Goal: Task Accomplishment & Management: Manage account settings

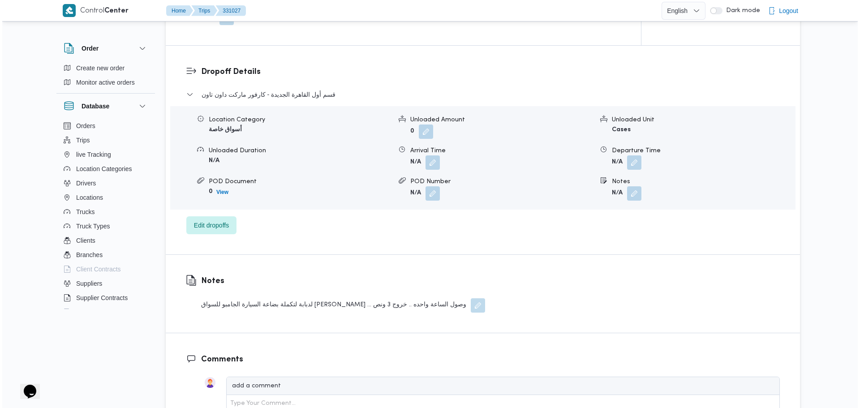
scroll to position [678, 0]
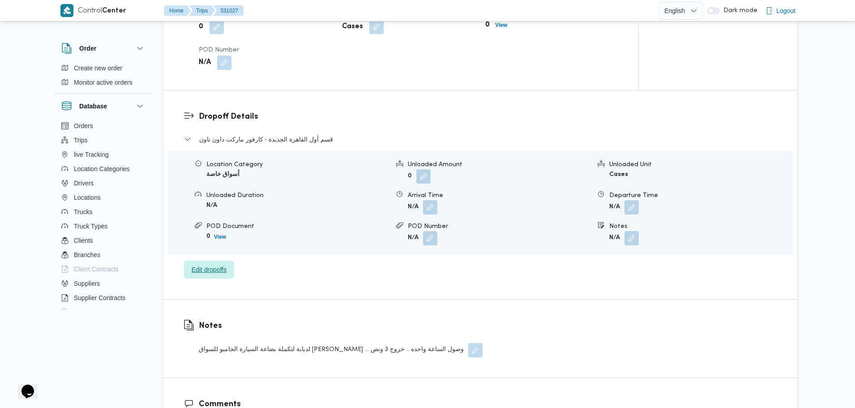
click at [225, 264] on span "Edit dropoffs" at bounding box center [209, 269] width 35 height 11
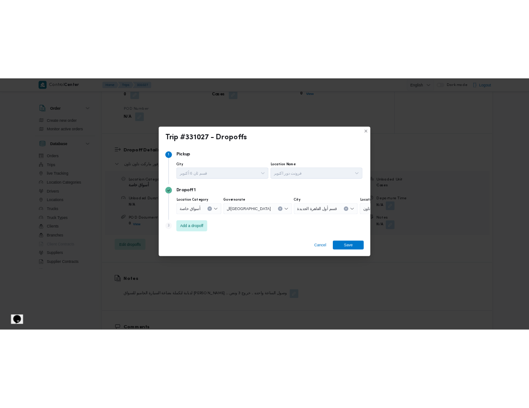
scroll to position [745, 0]
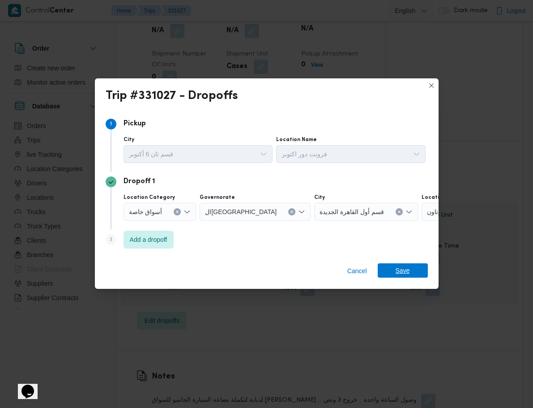
click at [401, 267] on span "Save" at bounding box center [403, 270] width 14 height 14
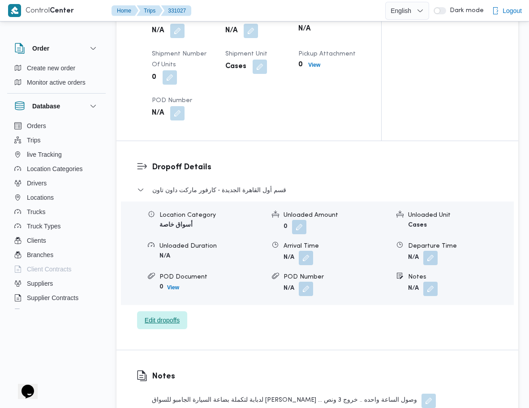
click at [154, 315] on span "Edit dropoffs" at bounding box center [162, 320] width 35 height 11
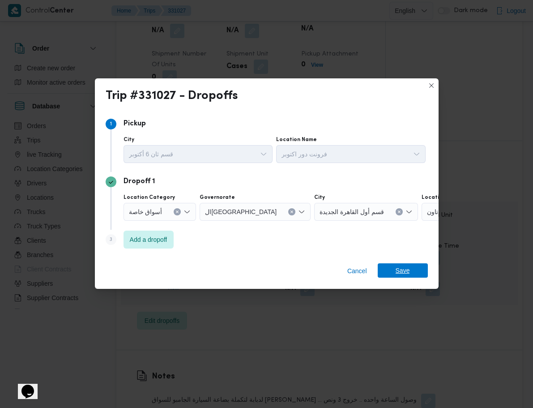
click at [398, 271] on span "Save" at bounding box center [403, 270] width 14 height 14
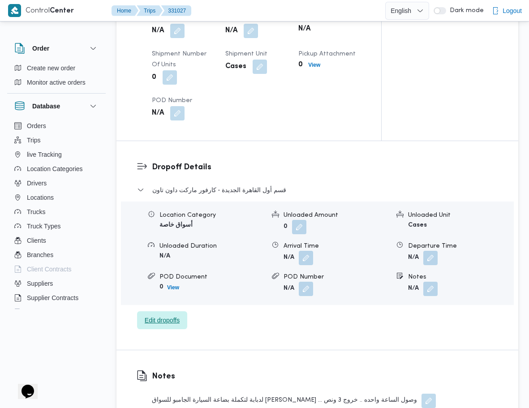
click at [179, 315] on span "Edit dropoffs" at bounding box center [162, 320] width 35 height 11
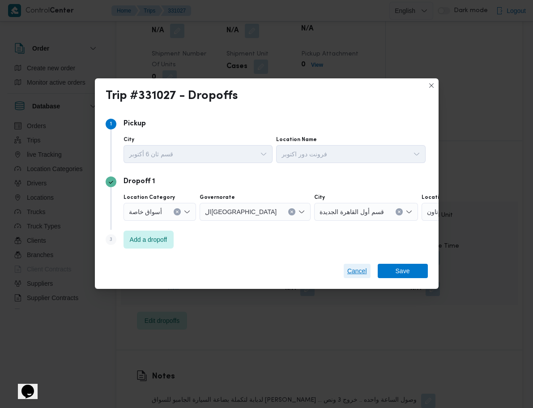
click at [352, 274] on span "Cancel" at bounding box center [357, 271] width 20 height 11
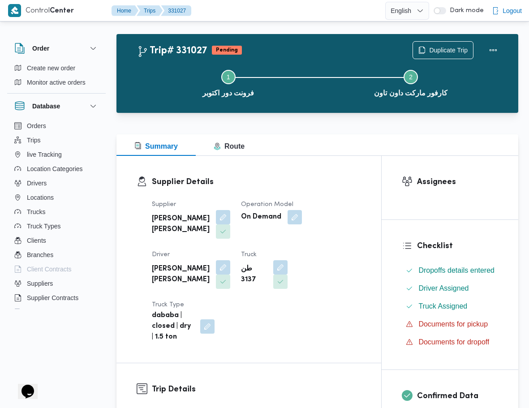
scroll to position [0, 0]
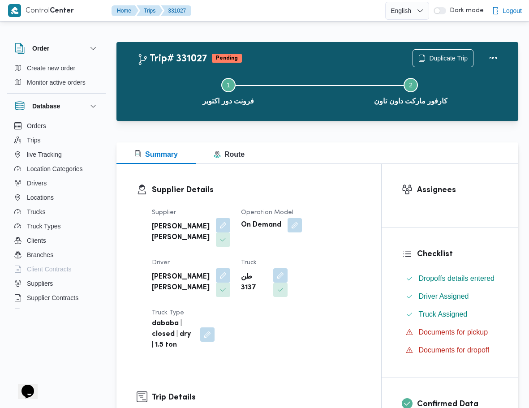
click at [193, 58] on h2 "Trip# 331027" at bounding box center [172, 59] width 70 height 12
copy h2 "331027"
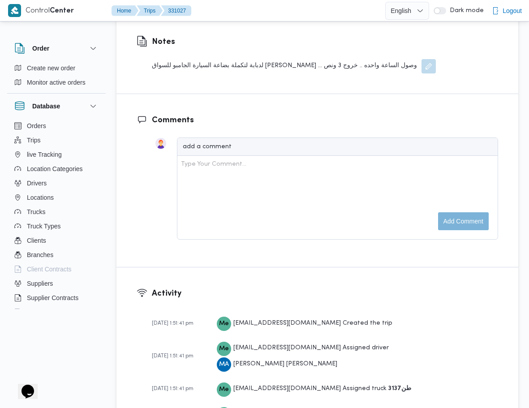
scroll to position [1174, 0]
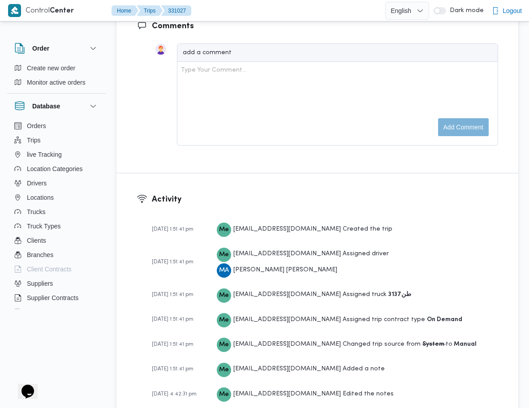
drag, startPoint x: 395, startPoint y: 180, endPoint x: 389, endPoint y: 172, distance: 9.9
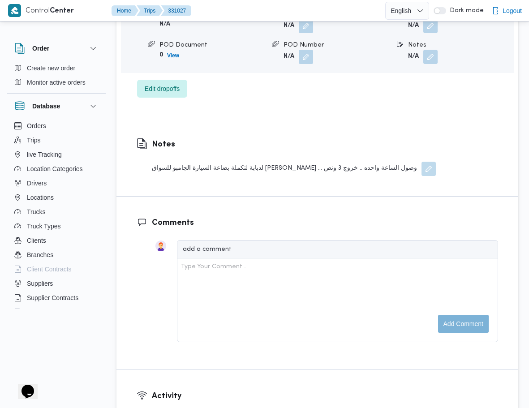
scroll to position [976, 0]
